Goal: Check status: Check status

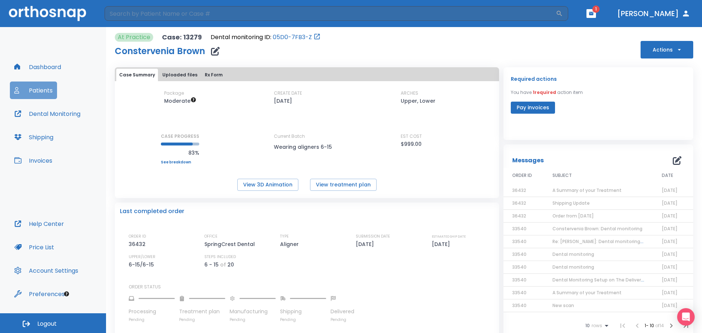
click at [39, 89] on button "Patients" at bounding box center [33, 91] width 47 height 18
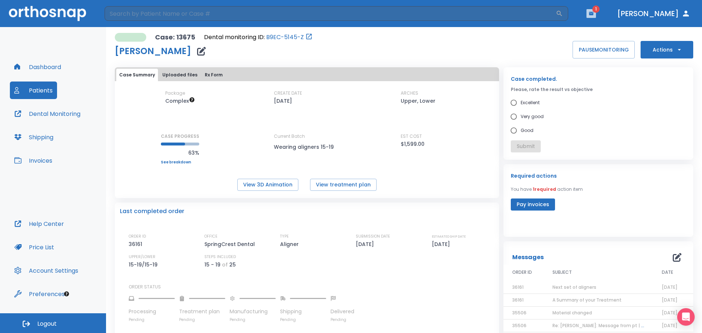
click at [596, 16] on button "button" at bounding box center [591, 13] width 10 height 9
click at [583, 289] on div at bounding box center [351, 166] width 702 height 333
click at [552, 285] on span "Next set of aligners" at bounding box center [574, 287] width 44 height 6
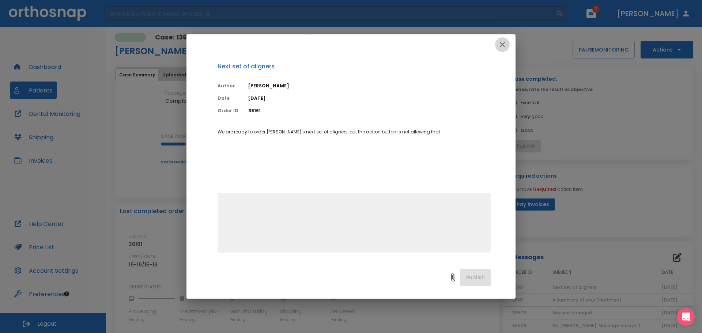
click at [503, 45] on icon "button" at bounding box center [502, 44] width 9 height 9
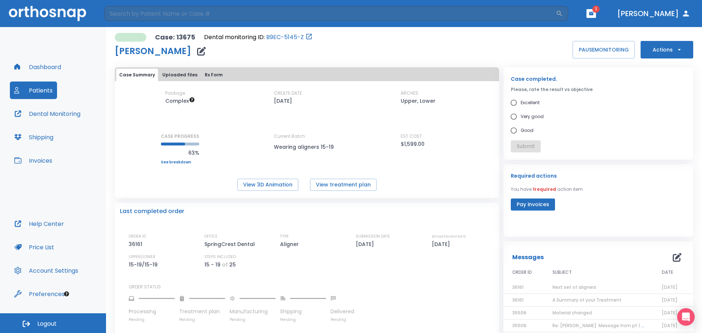
click at [49, 87] on button "Patients" at bounding box center [33, 91] width 47 height 18
